Goal: Information Seeking & Learning: Compare options

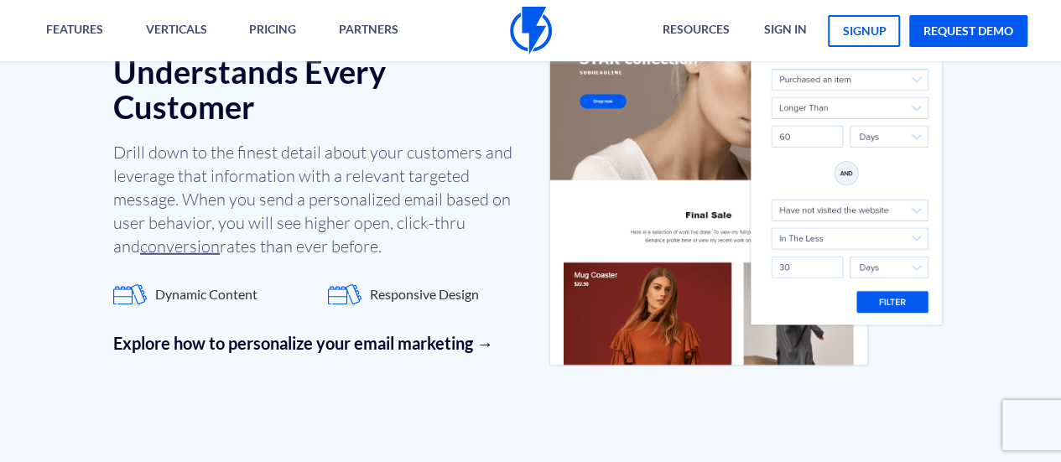
scroll to position [2096, 0]
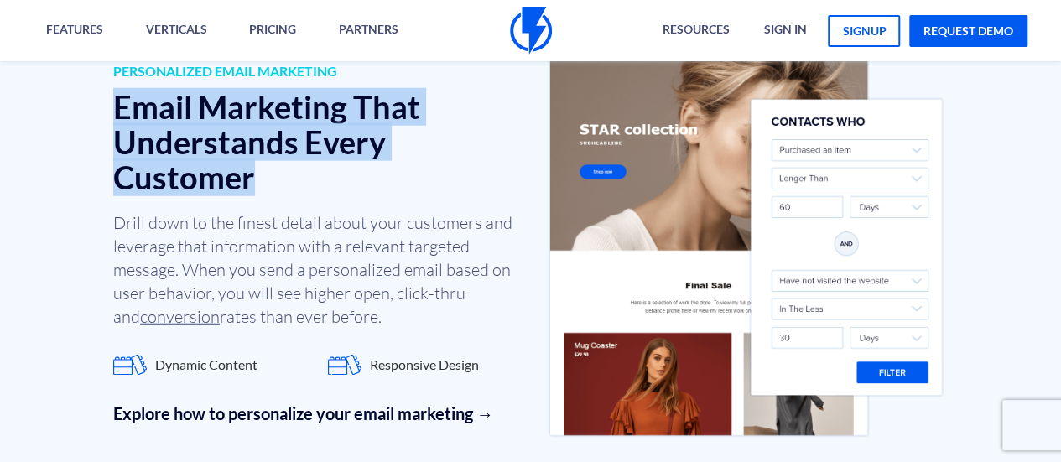
drag, startPoint x: 86, startPoint y: 108, endPoint x: 345, endPoint y: 167, distance: 265.6
click at [337, 171] on div "PERSONALIZED EMAIL MARKETING Email Marketing That Understands Every Customer Dr…" at bounding box center [530, 244] width 1061 height 602
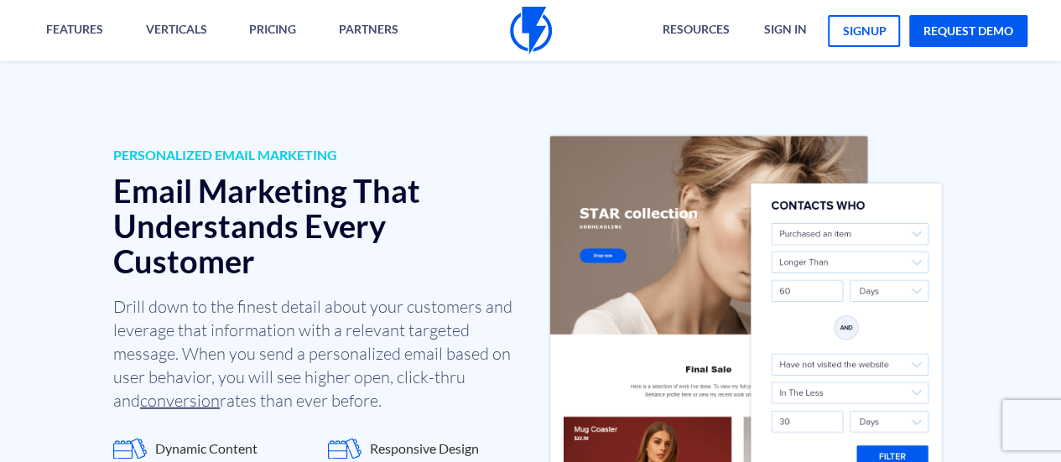
click at [264, 283] on div "PERSONALIZED EMAIL MARKETING Email Marketing That Understands Every Customer Dr…" at bounding box center [316, 328] width 430 height 364
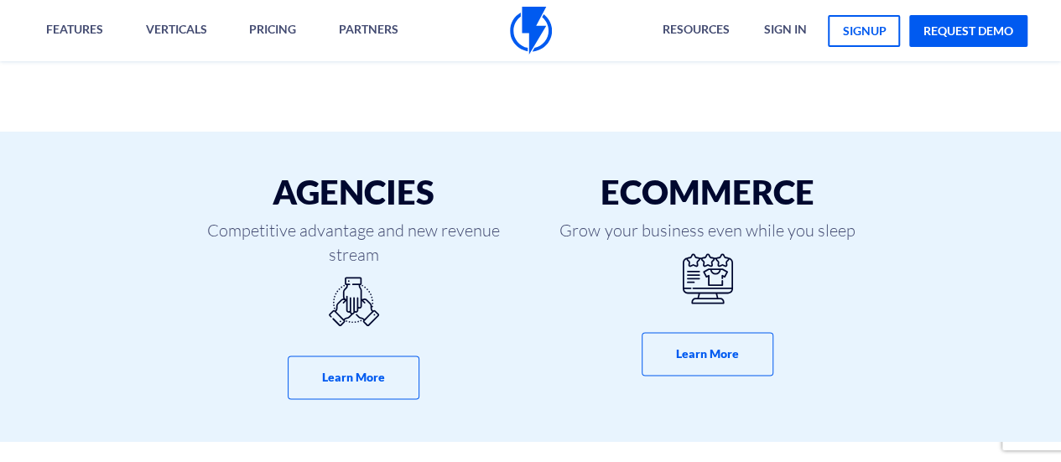
scroll to position [1006, 0]
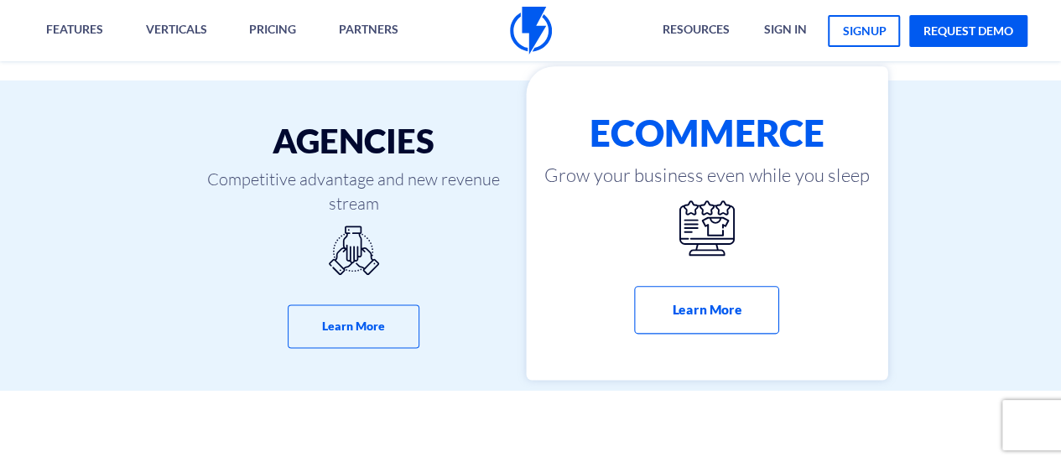
click at [739, 262] on div "eCommerce Grow your business even while you sleep Learn More" at bounding box center [707, 223] width 361 height 314
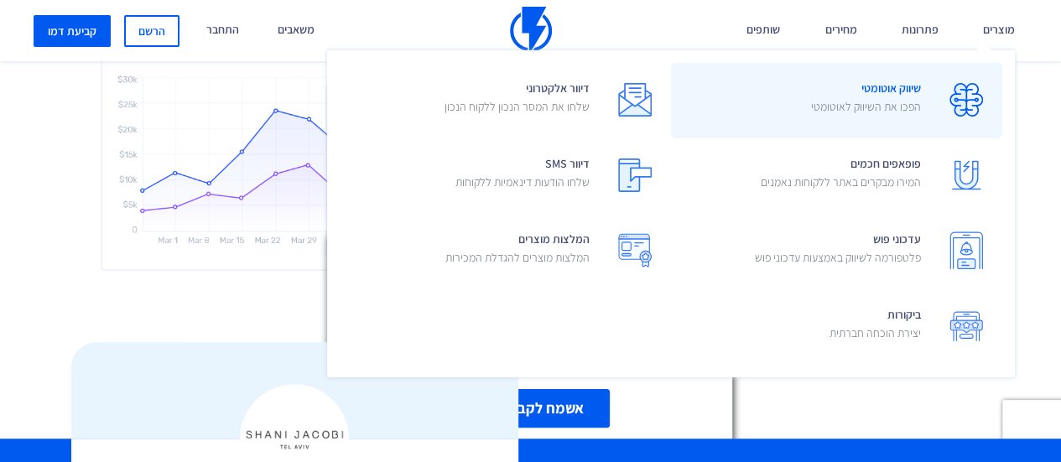
scroll to position [3773, 0]
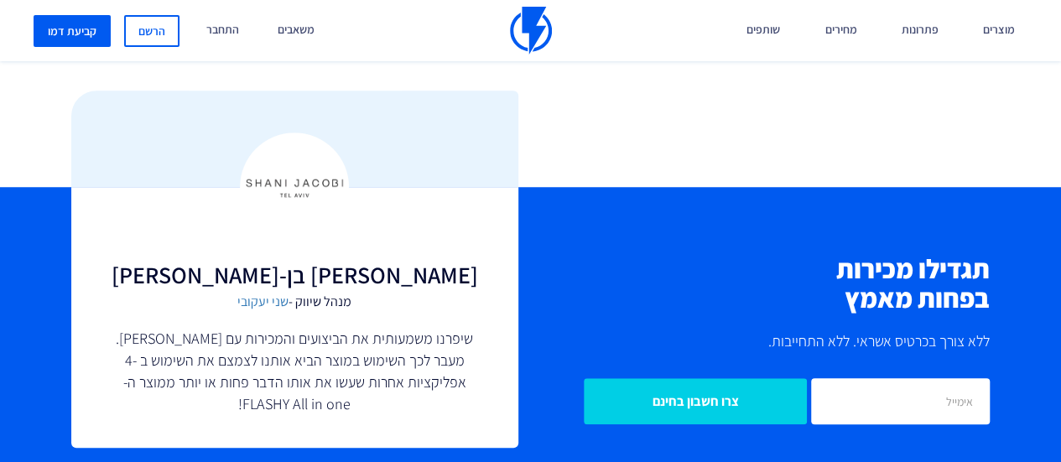
click at [721, 251] on div "רוצים לשמוע עוד על פלאשי? הצוות שלנו יכול להדגים לכם את המערכת בהתאם לעסק ולמטר…" at bounding box center [530, 345] width 419 height 234
click at [718, 254] on line at bounding box center [716, 252] width 12 height 12
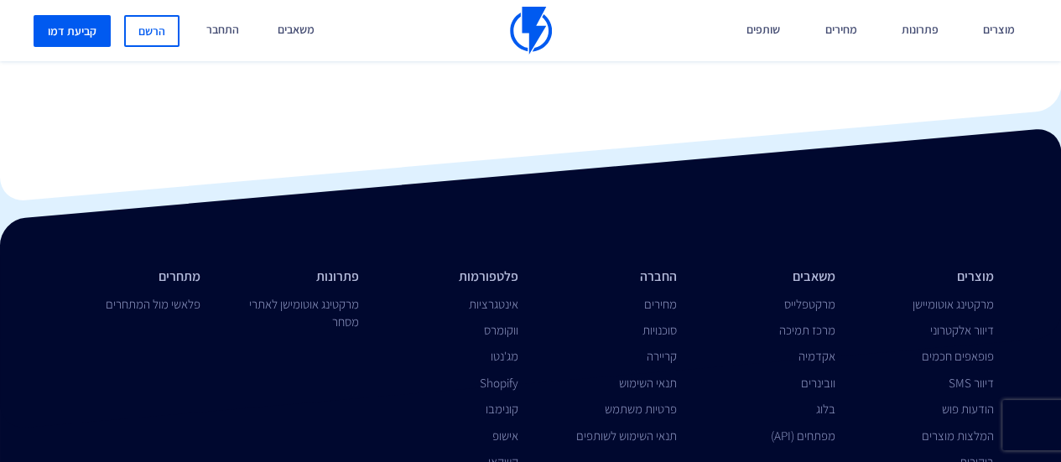
scroll to position [6534, 0]
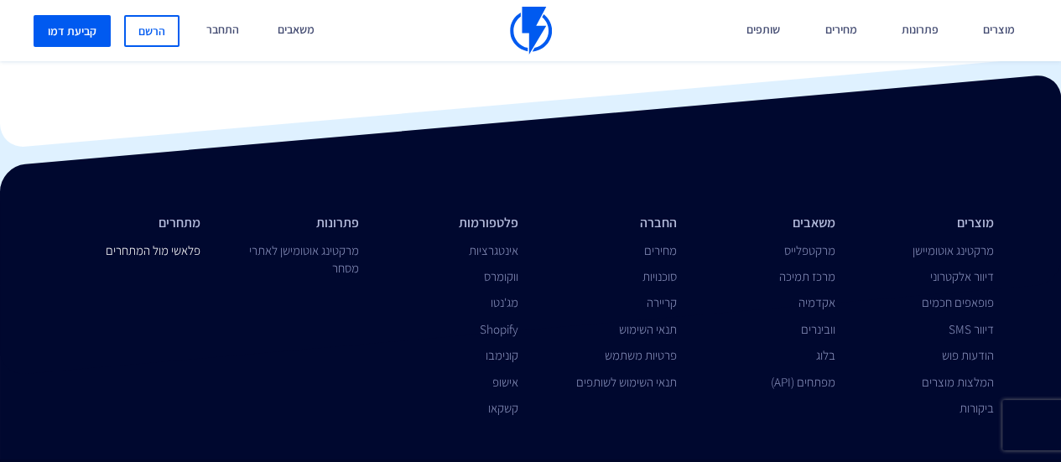
click at [146, 242] on link "פלאשי מול המתחרים" at bounding box center [153, 250] width 95 height 16
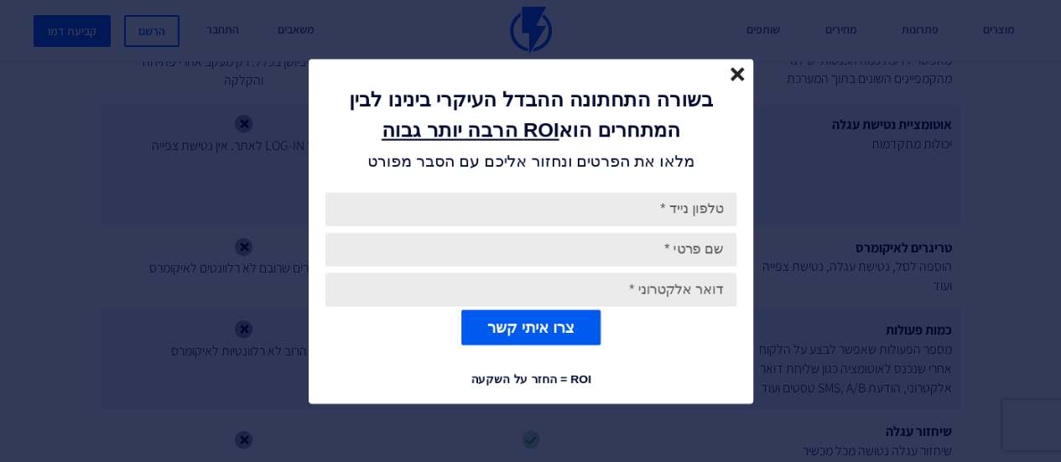
scroll to position [1761, 0]
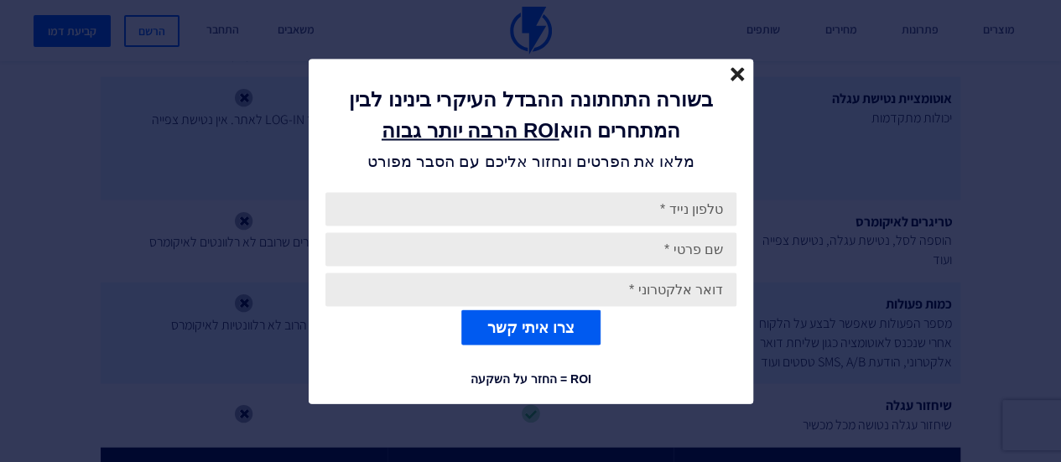
drag, startPoint x: 376, startPoint y: 143, endPoint x: 706, endPoint y: 66, distance: 339.0
click at [706, 66] on div "בשורה התחתונה ההבדל העיקרי בינינו לבין המתחרים הוא ROI הרבה יותר גבוה מלאו את ה…" at bounding box center [531, 117] width 444 height 117
click at [744, 68] on icon "close" at bounding box center [737, 74] width 14 height 14
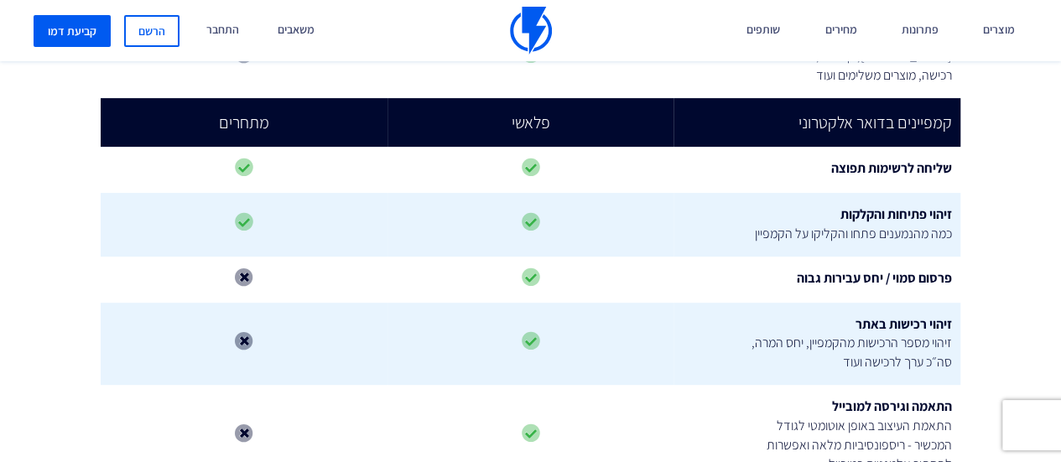
scroll to position [3186, 0]
